Goal: Understand process/instructions: Learn how to perform a task or action

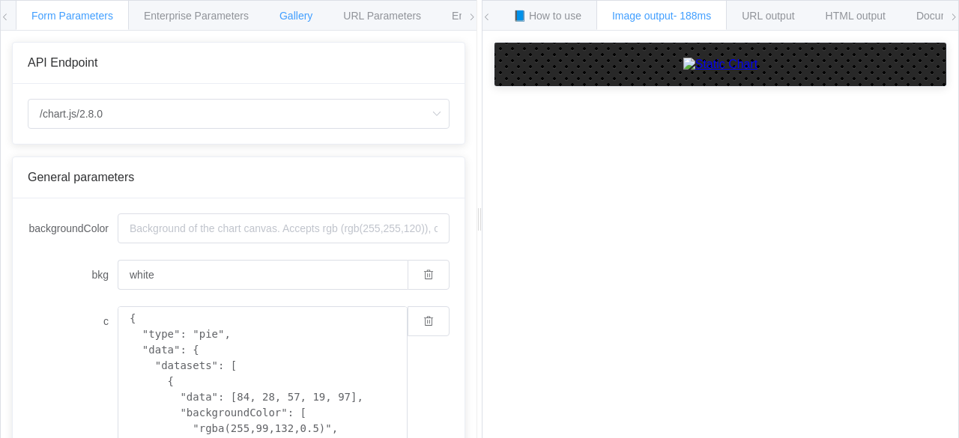
click at [306, 16] on span "Gallery" at bounding box center [295, 16] width 33 height 12
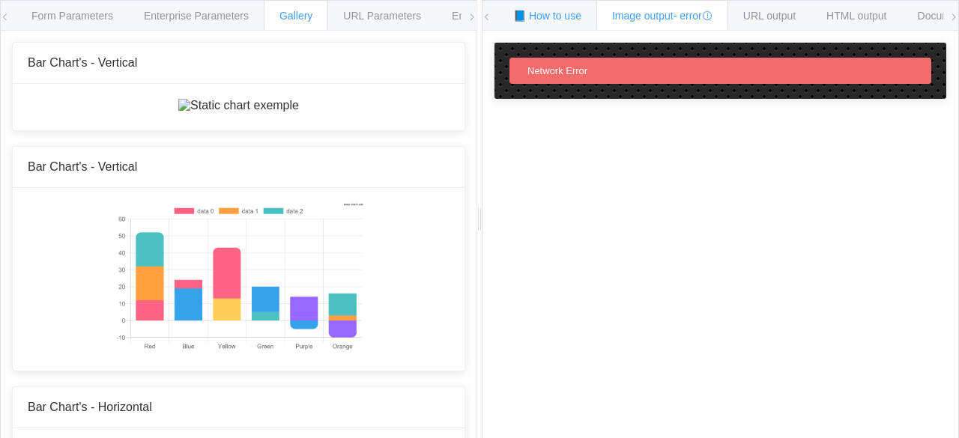
click at [566, 19] on span "📘 How to use" at bounding box center [547, 16] width 68 height 12
